Goal: Register for event/course

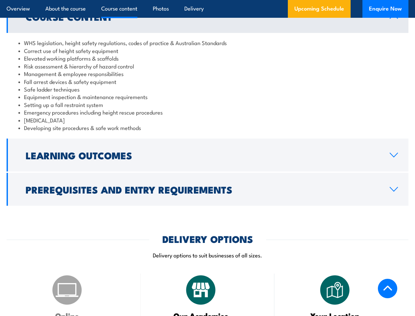
click at [208, 0] on article "Overview About the course Course content Photos Delivery Upcoming Schedule Enqu…" at bounding box center [208, 9] width 402 height 18
click at [208, 155] on h2 "Learning Outcomes" at bounding box center [203, 155] width 354 height 9
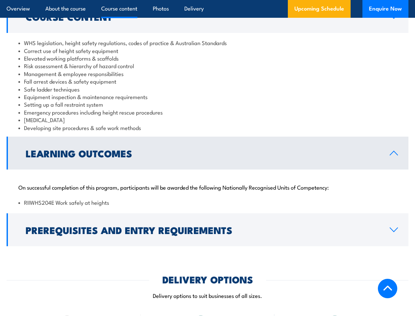
click at [208, 291] on p "Delivery options to suit businesses of all sizes." at bounding box center [208, 295] width 402 height 8
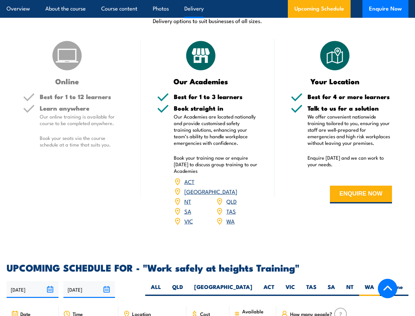
click at [208, 0] on article "Overview About the course Course content Photos Delivery Upcoming Schedule Enqu…" at bounding box center [208, 9] width 402 height 18
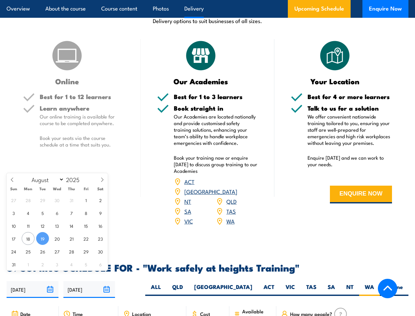
click at [33, 281] on input "[DATE]" at bounding box center [33, 289] width 52 height 17
click at [89, 281] on input "[DATE]" at bounding box center [89, 289] width 52 height 17
